Goal: Communication & Community: Connect with others

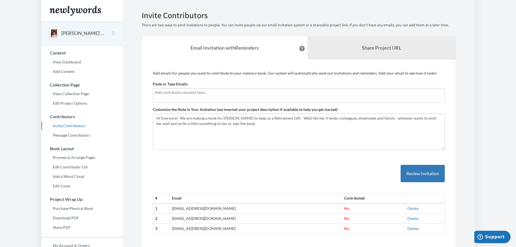
click at [157, 92] on input "text" at bounding box center [299, 92] width 288 height 6
type input "[EMAIL_ADDRESS][DOMAIN_NAME]"
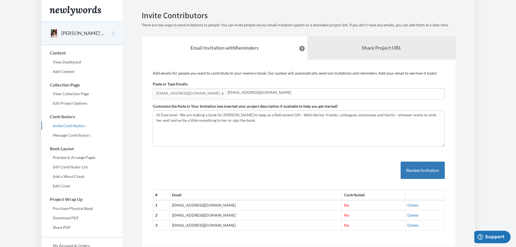
type input "[EMAIL_ADDRESS][DOMAIN_NAME]"
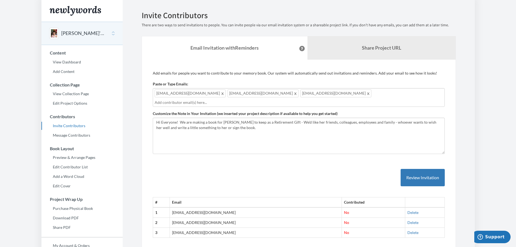
click at [296, 99] on input "text" at bounding box center [299, 102] width 288 height 6
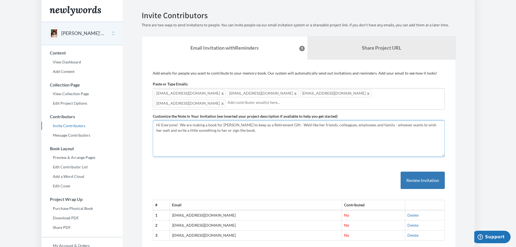
click at [235, 129] on textarea "Hi Everyone! We are making a book for [PERSON_NAME] to keep as a Retirement Gif…" at bounding box center [299, 138] width 292 height 36
type textarea "Hi Everyone! We are making a book for [PERSON_NAME] to keep as a Retirement Gif…"
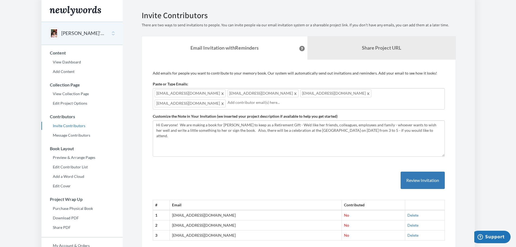
click at [348, 93] on div "[EMAIL_ADDRESS][DOMAIN_NAME] [EMAIL_ADDRESS][DOMAIN_NAME] [EMAIL_ADDRESS][DOMAI…" at bounding box center [299, 98] width 292 height 21
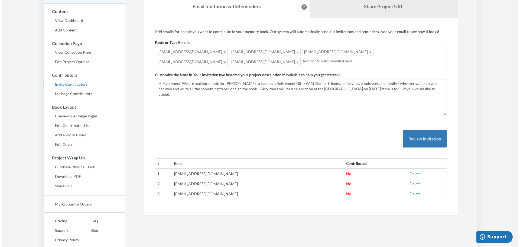
scroll to position [50, 0]
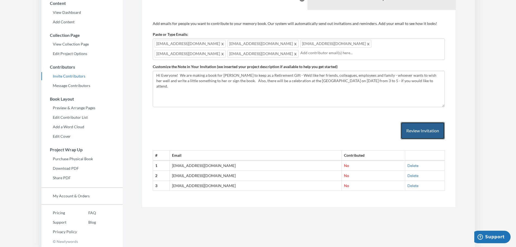
click at [416, 128] on button "Review Invitation" at bounding box center [423, 131] width 44 height 18
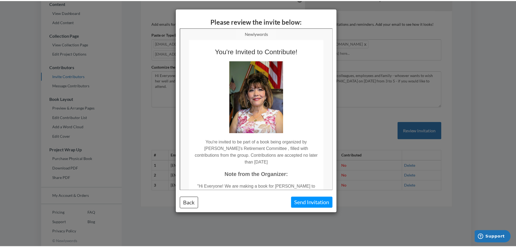
scroll to position [0, 0]
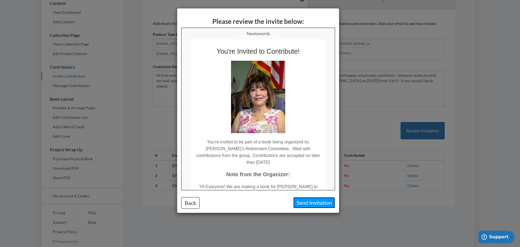
click at [306, 204] on button "Send Invitation" at bounding box center [314, 202] width 42 height 11
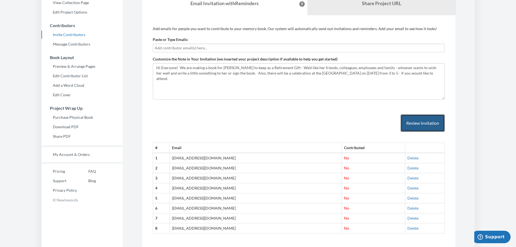
scroll to position [111, 0]
